Goal: Task Accomplishment & Management: Manage account settings

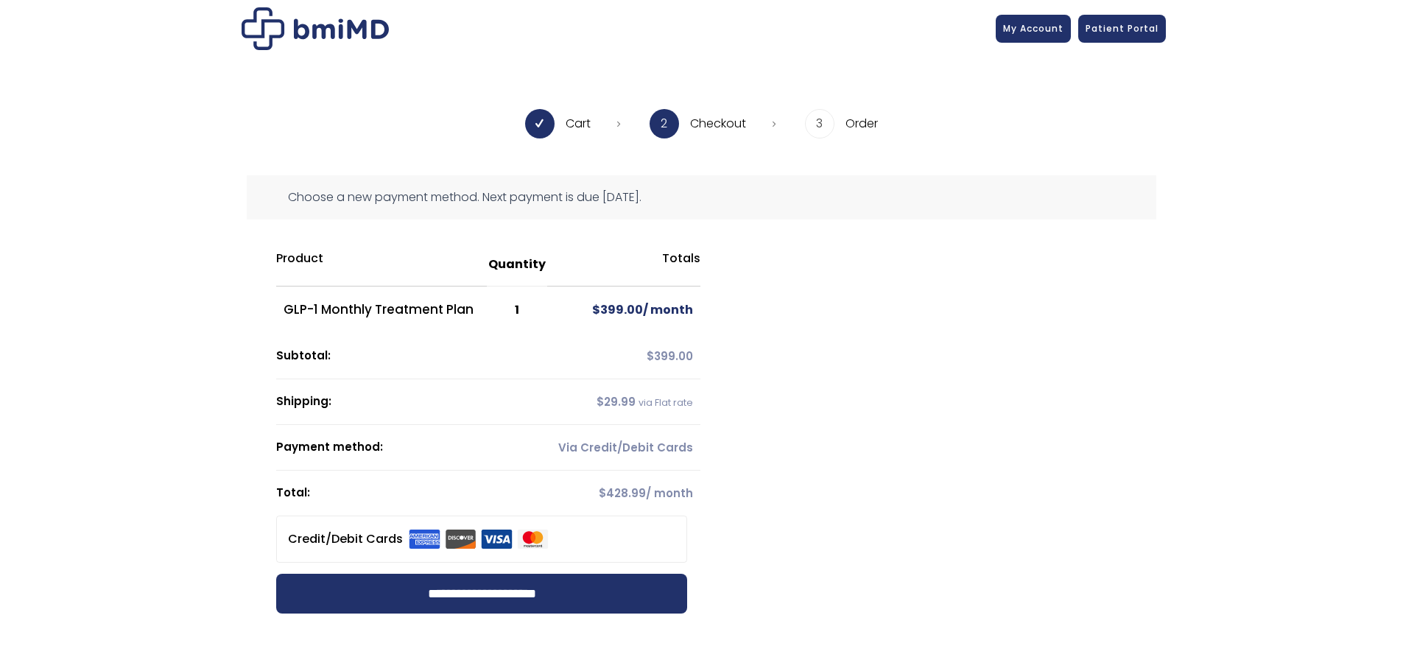
scroll to position [221, 0]
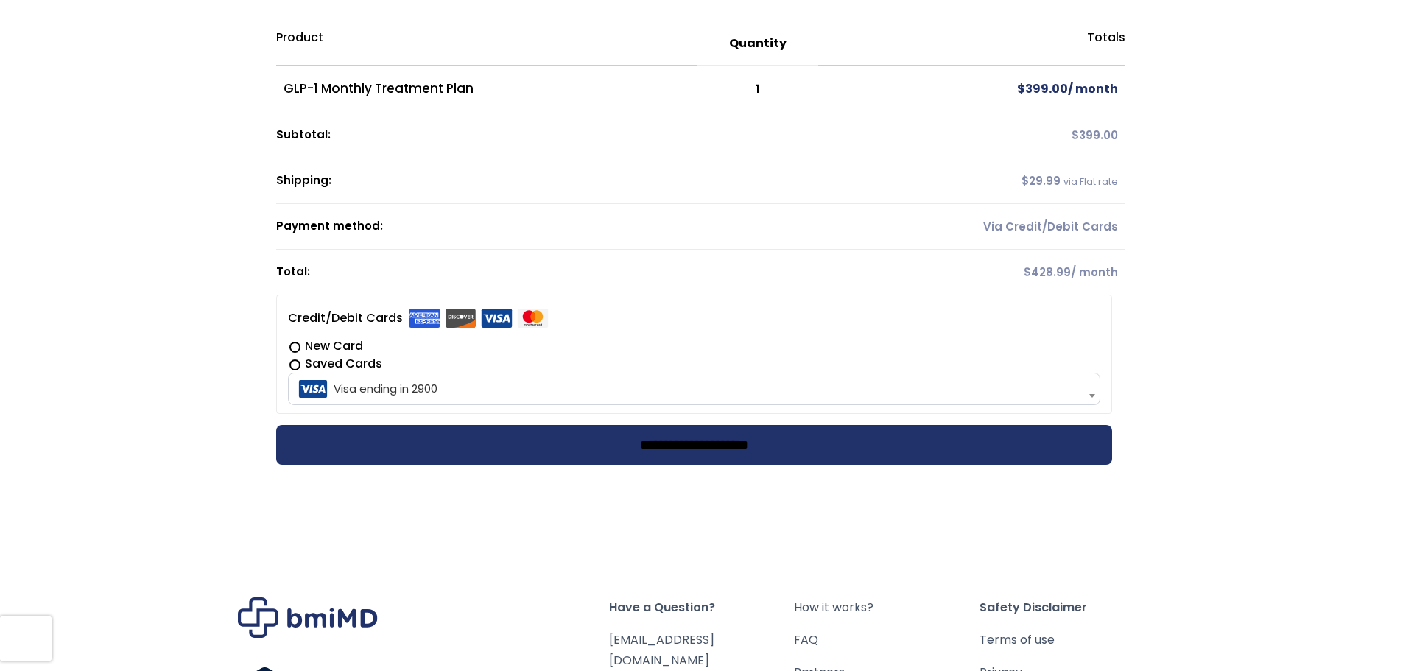
click at [667, 449] on input "**********" at bounding box center [694, 445] width 836 height 40
click at [734, 441] on div at bounding box center [700, 249] width 849 height 454
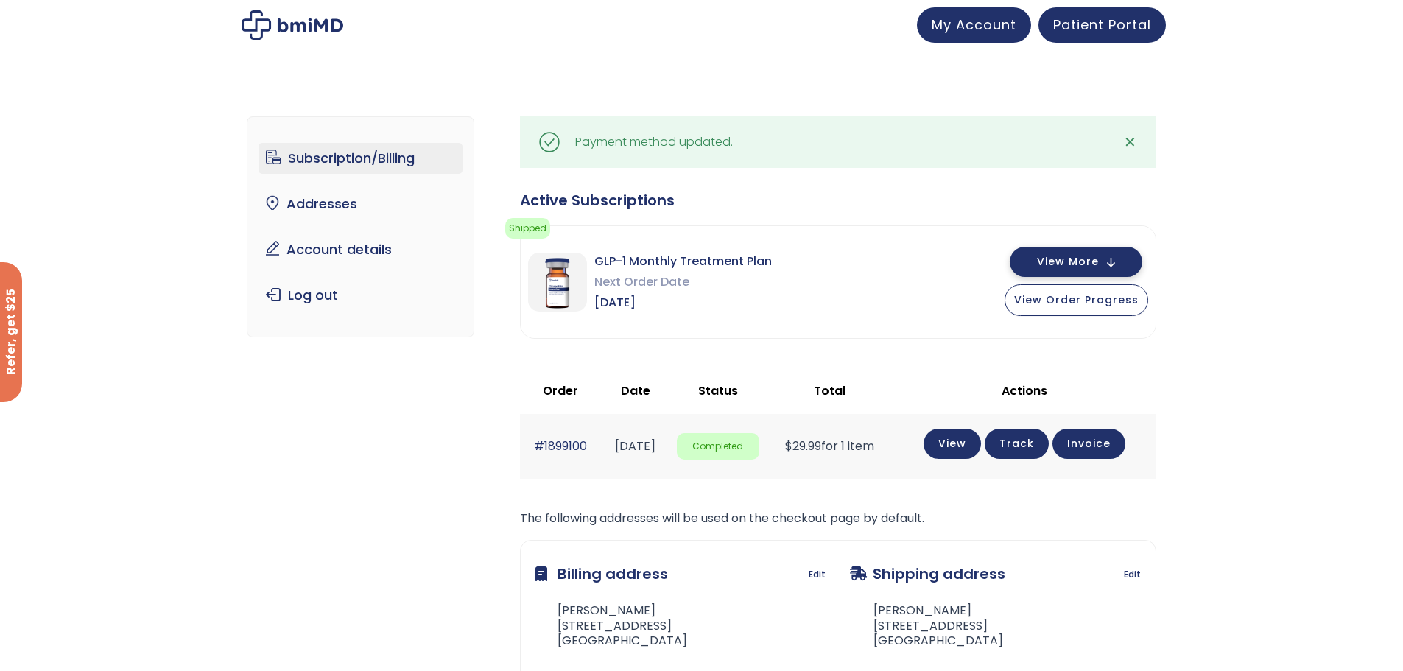
click at [1095, 263] on span "View More" at bounding box center [1068, 262] width 62 height 10
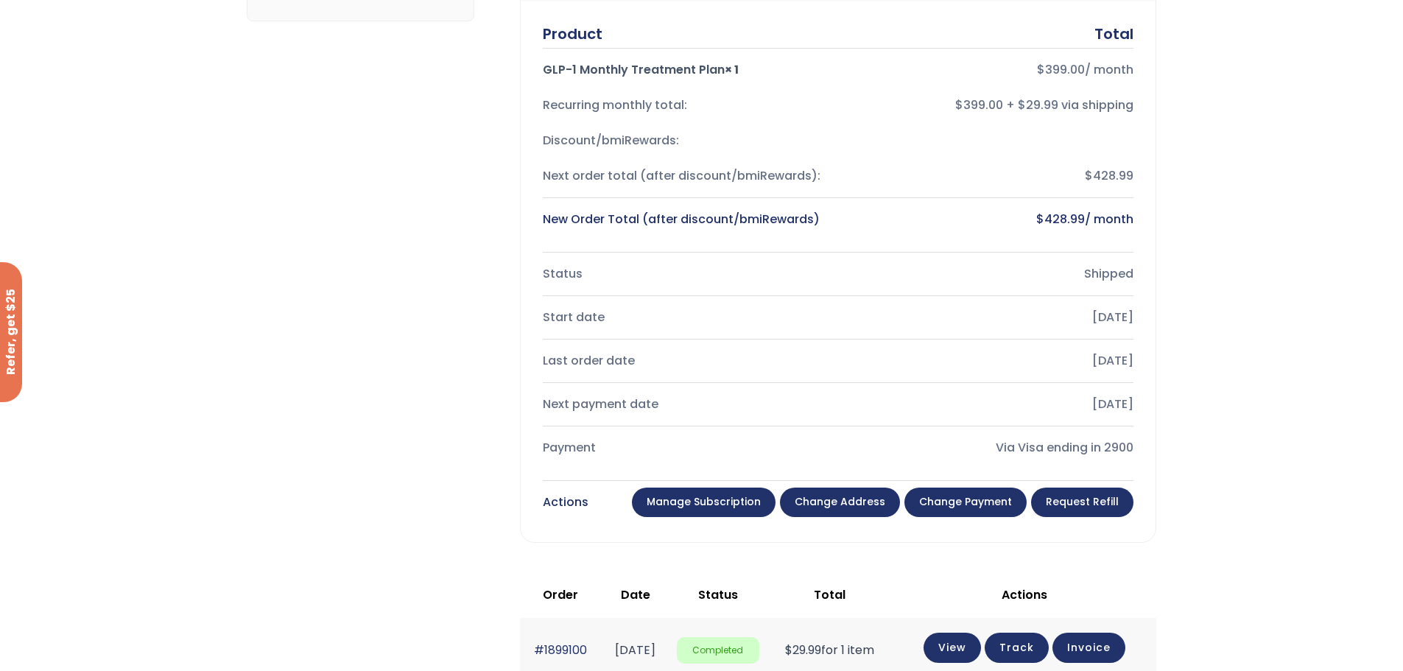
scroll to position [516, 0]
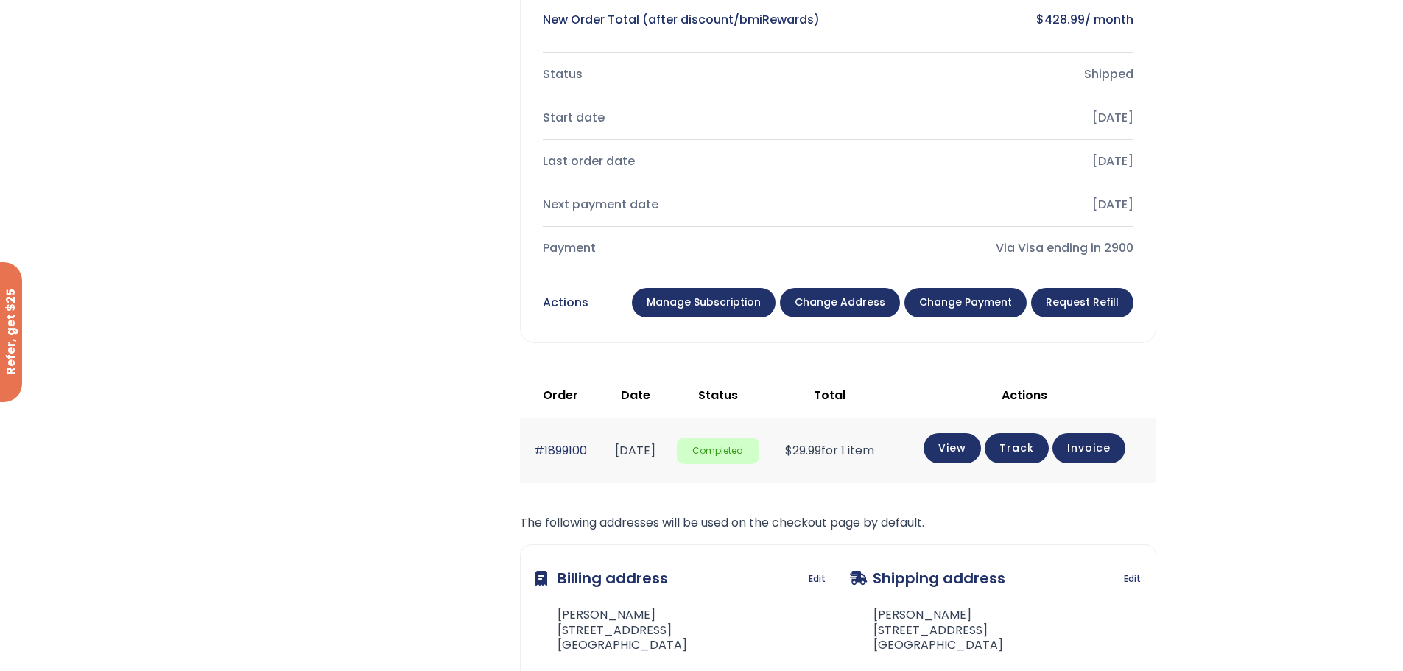
click at [967, 301] on link "Change payment" at bounding box center [965, 302] width 122 height 29
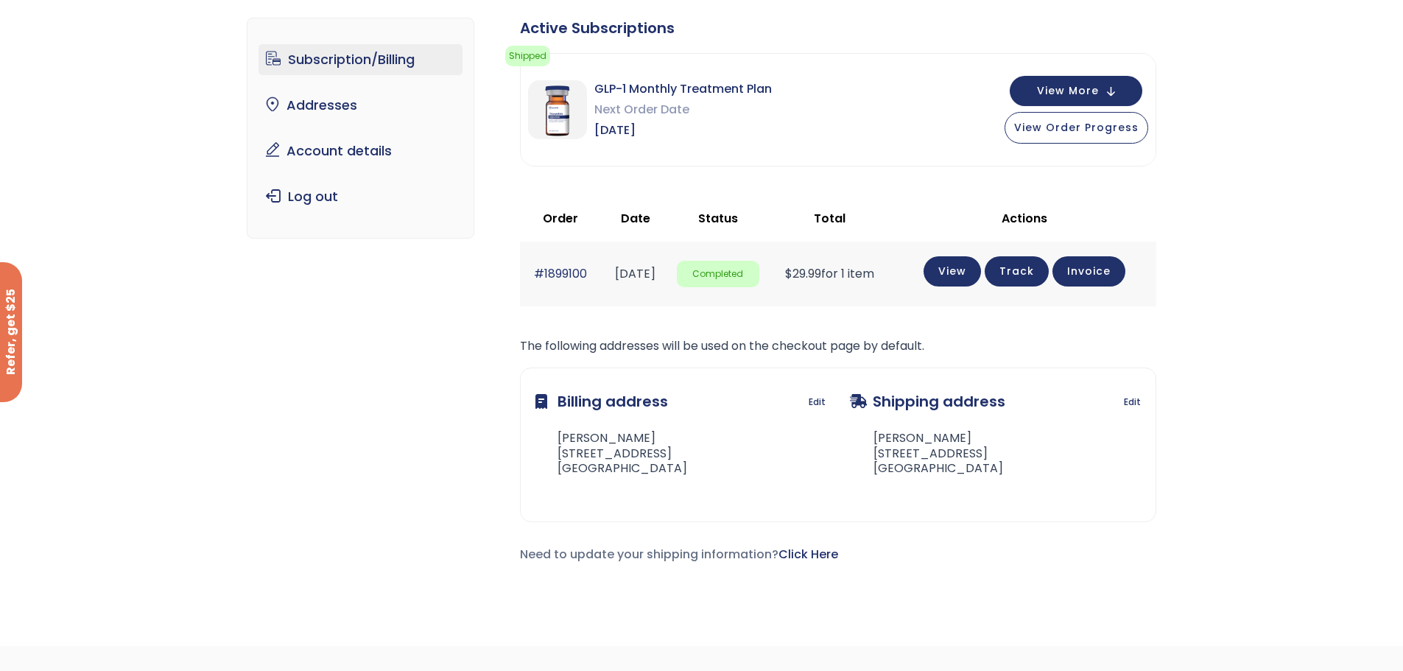
scroll to position [58, 0]
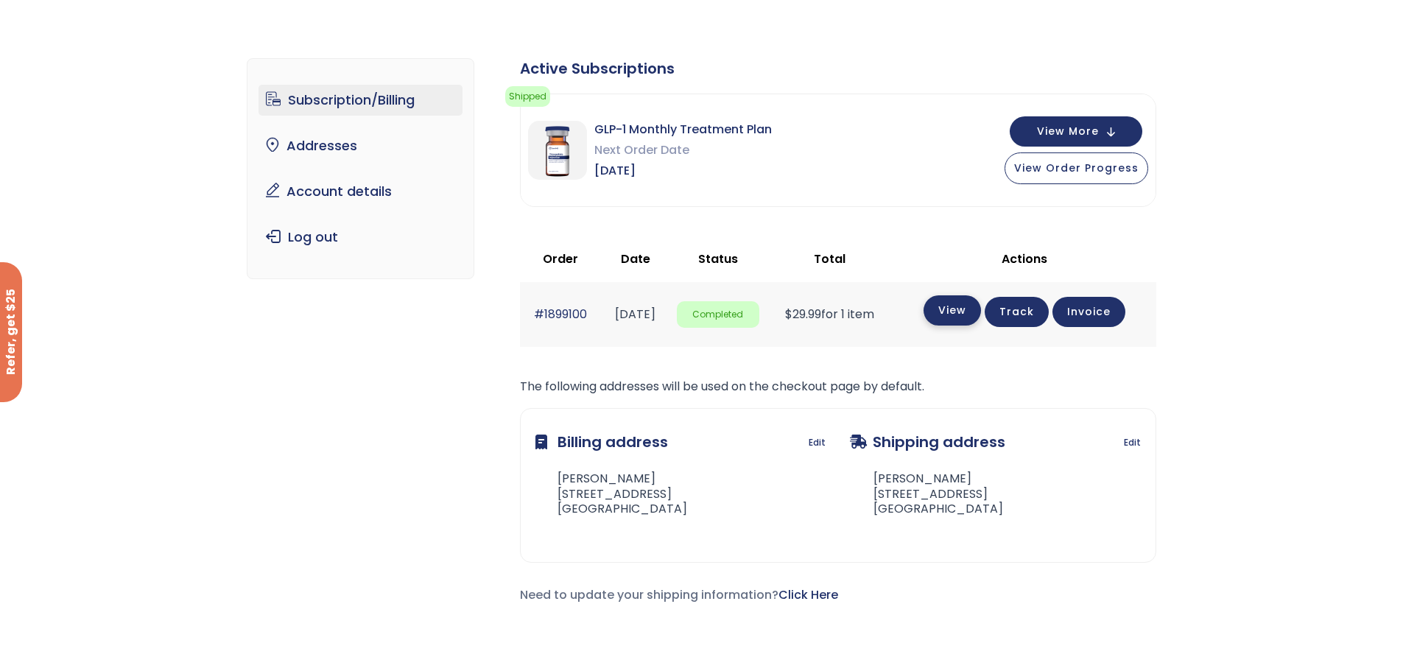
click at [972, 312] on link "View" at bounding box center [952, 310] width 57 height 30
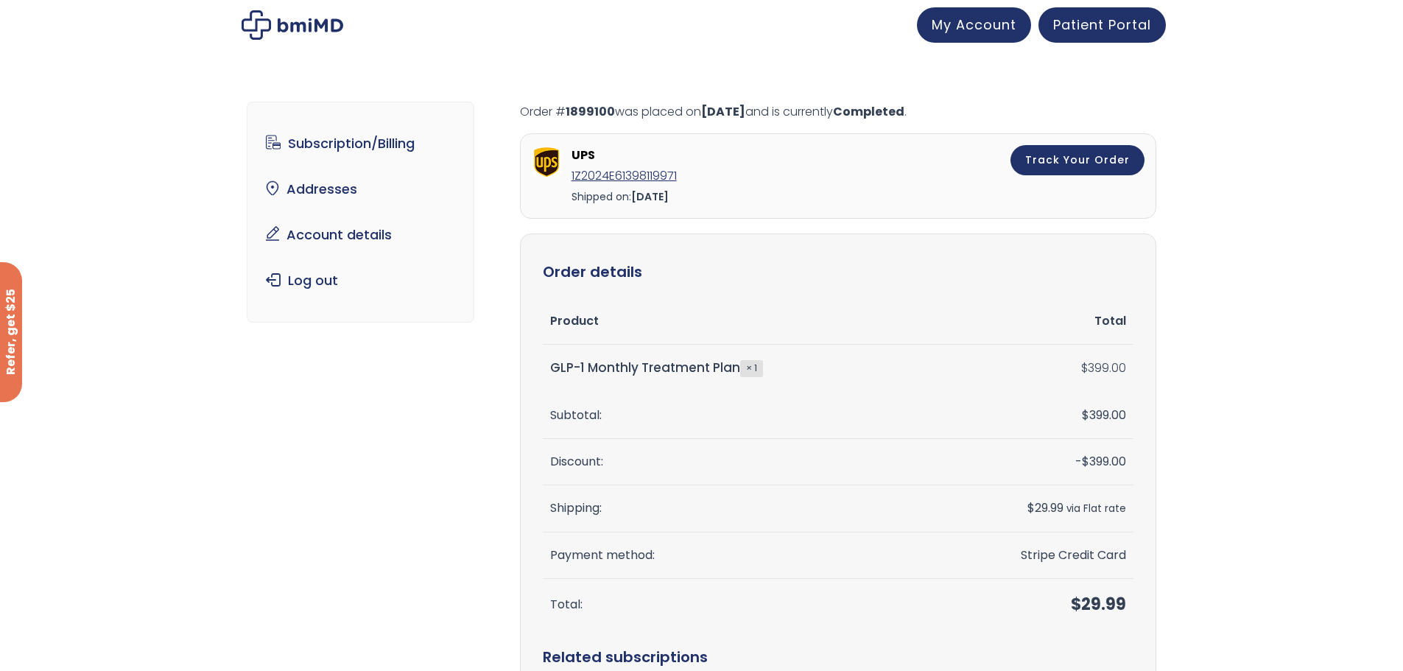
scroll to position [295, 0]
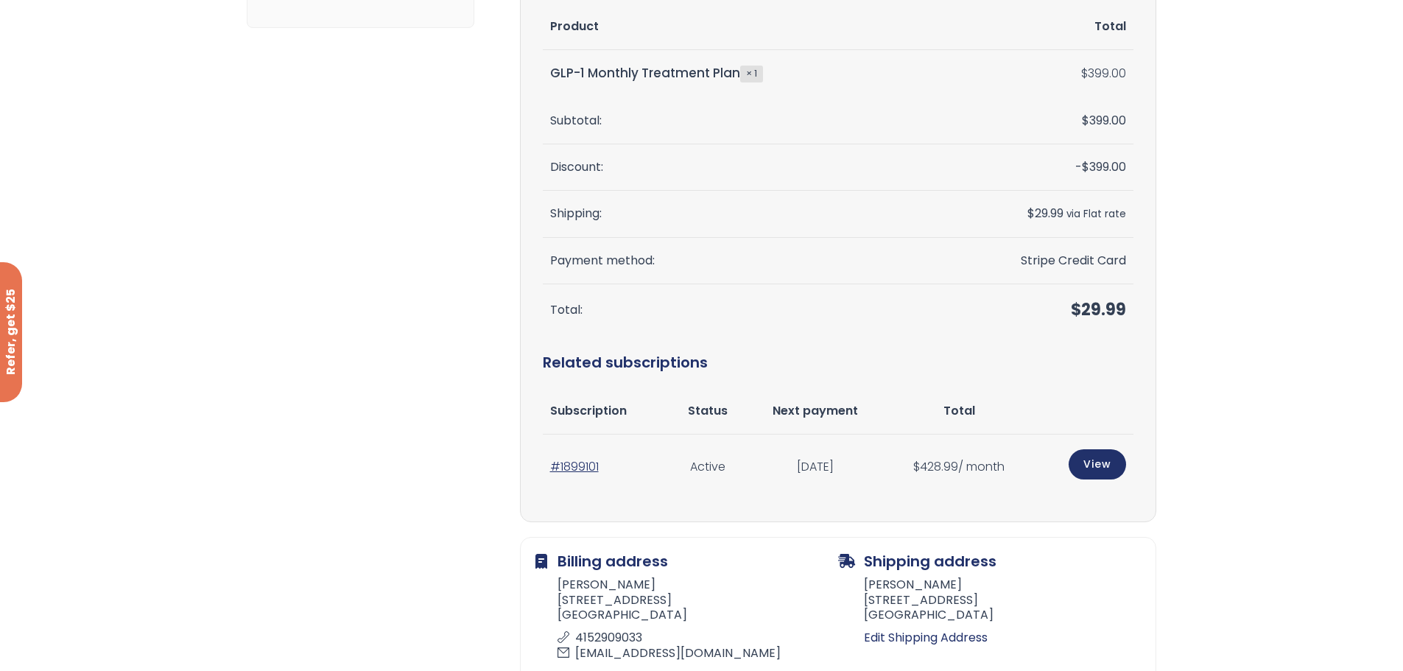
drag, startPoint x: 540, startPoint y: 468, endPoint x: 608, endPoint y: 473, distance: 68.7
click at [608, 473] on section "Order details Product Total GLP-1 Monthly Treatment Plan × 1 $ 399.00 Subtotal:…" at bounding box center [838, 230] width 636 height 583
click at [448, 488] on div "Subscription/Billing bmiRewards Addresses Account details Submit a Review Log o…" at bounding box center [702, 270] width 910 height 984
drag, startPoint x: 613, startPoint y: 468, endPoint x: 549, endPoint y: 468, distance: 63.3
click at [549, 468] on td "#1899101" at bounding box center [606, 467] width 127 height 64
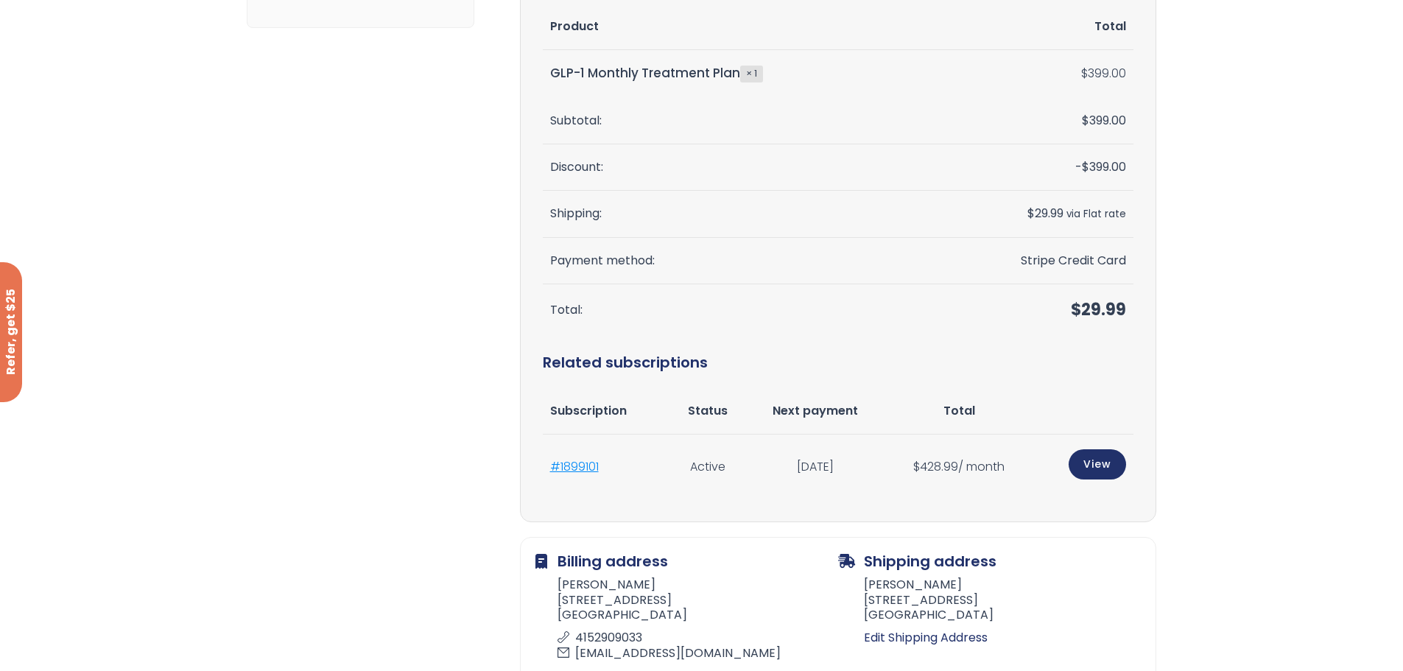
copy link "#1899101"
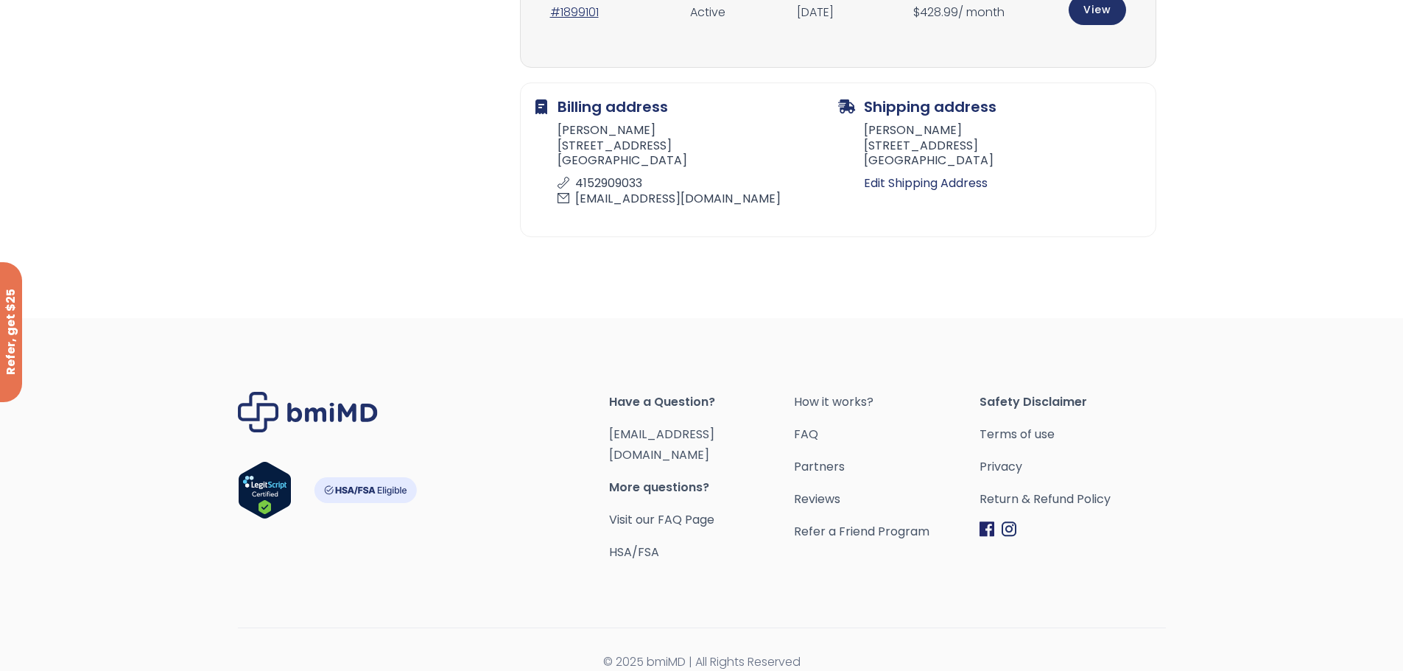
scroll to position [381, 0]
